Goal: Navigation & Orientation: Go to known website

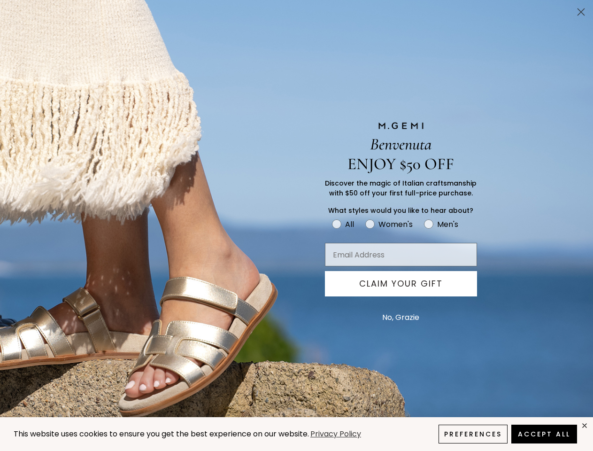
click at [581, 12] on icon "Close dialog" at bounding box center [581, 12] width 7 height 7
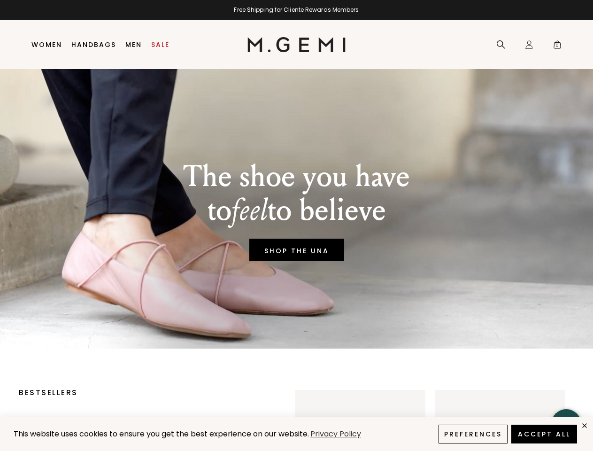
click at [401, 284] on button "CLAIM YOUR GIFT" at bounding box center [401, 283] width 152 height 25
click at [401, 318] on button "No, Grazie" at bounding box center [401, 317] width 47 height 23
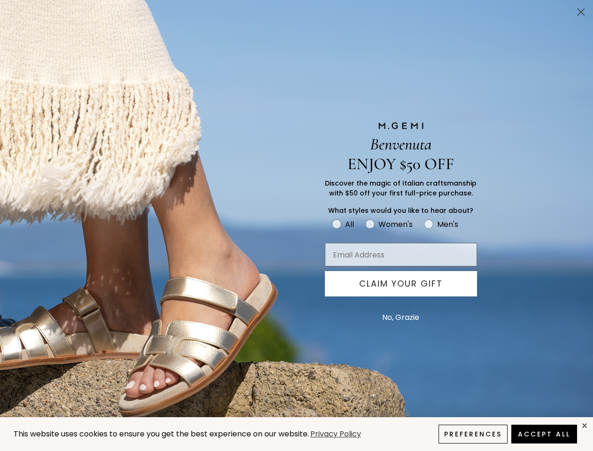
click at [581, 12] on icon "Close dialog" at bounding box center [581, 12] width 7 height 7
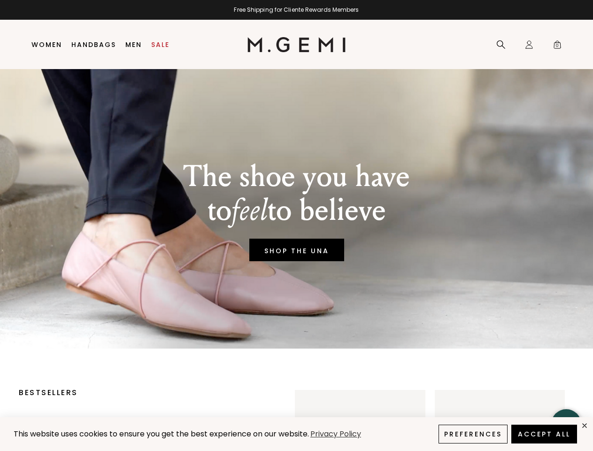
click at [401, 284] on button "CLAIM YOUR GIFT" at bounding box center [401, 283] width 152 height 25
click at [401, 318] on body "This website uses cookies to ensure you get the best experience on our website.…" at bounding box center [296, 225] width 593 height 451
